Goal: Book appointment/travel/reservation

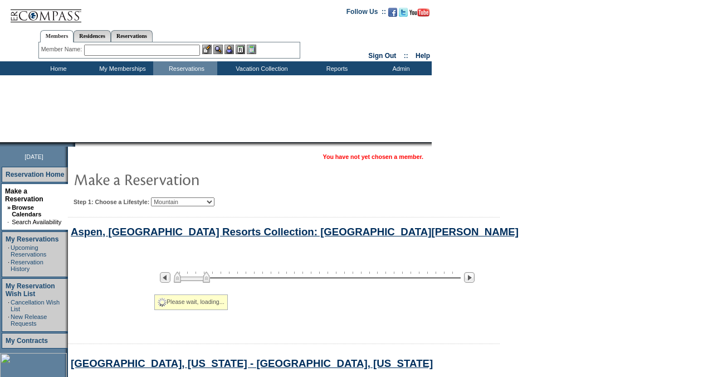
scroll to position [2225, 0]
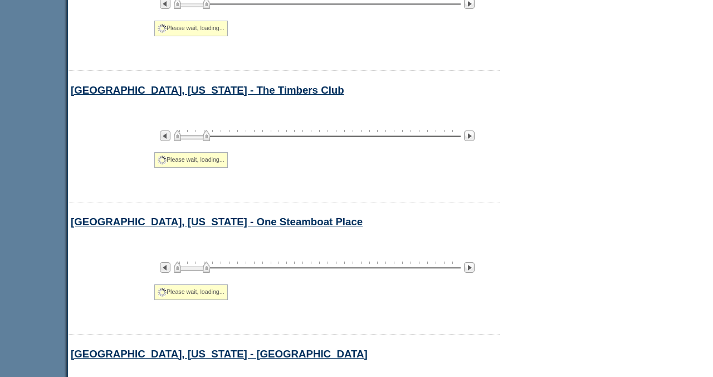
select select "Mountain"
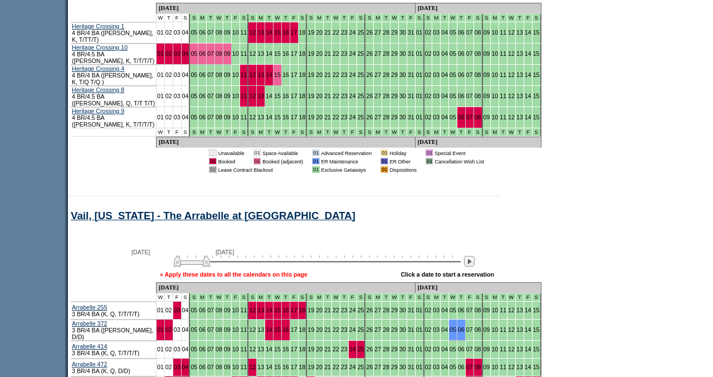
scroll to position [4428, 0]
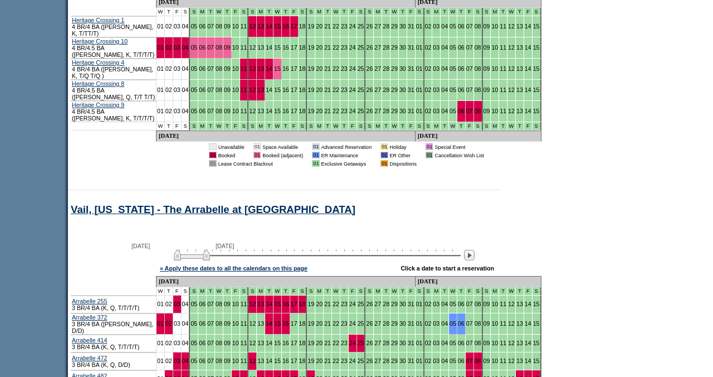
scroll to position [4436, 0]
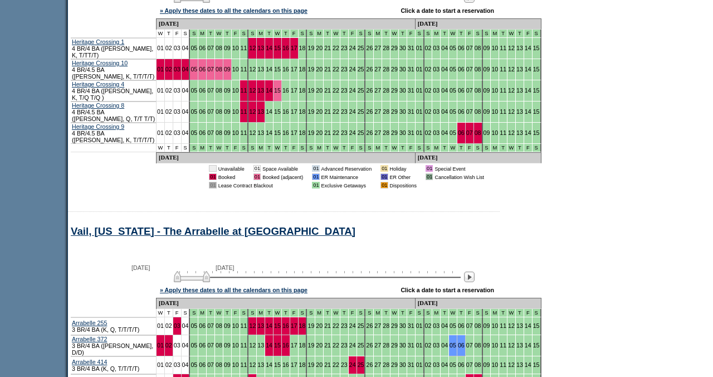
scroll to position [4414, 0]
click at [188, 342] on link "04" at bounding box center [185, 345] width 7 height 7
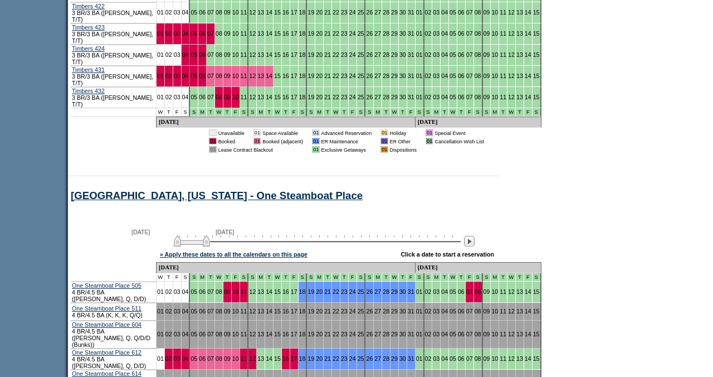
scroll to position [3347, 0]
